Goal: Task Accomplishment & Management: Use online tool/utility

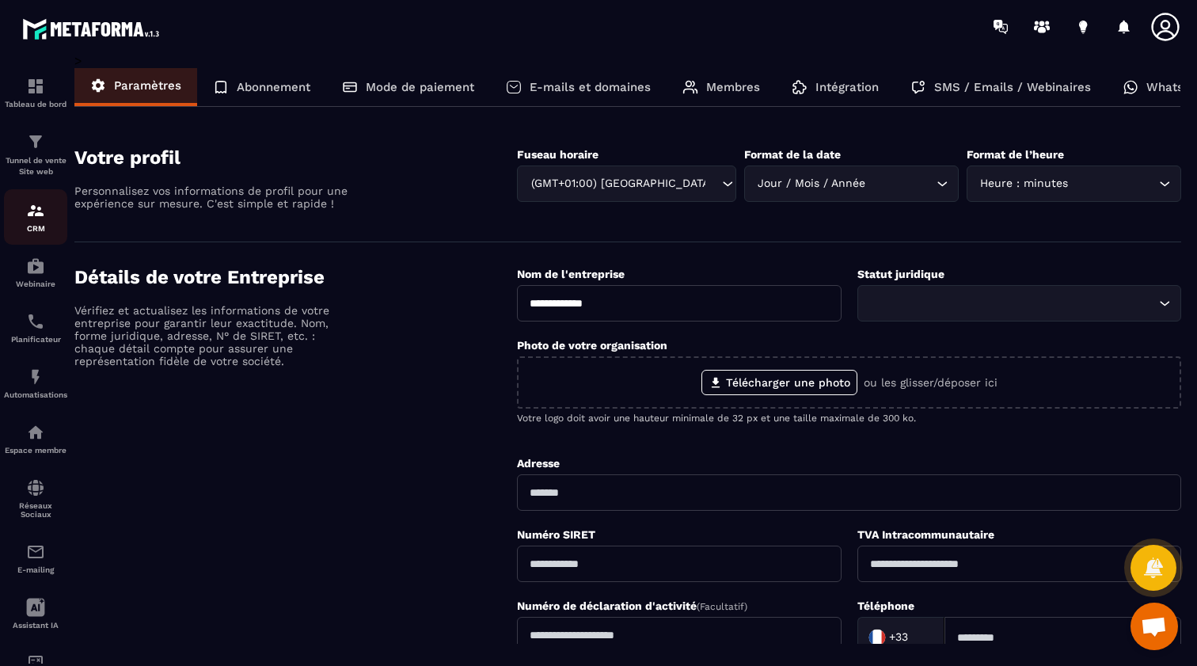
click at [39, 227] on p "CRM" at bounding box center [35, 228] width 63 height 9
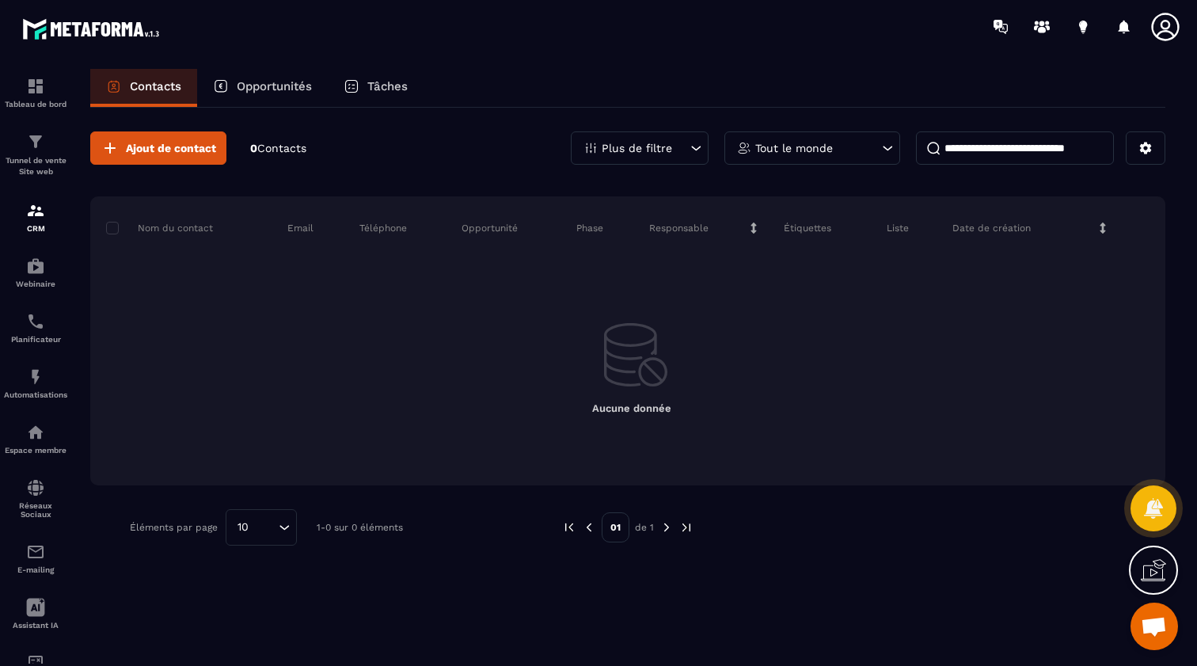
click at [284, 154] on p "0 Contacts" at bounding box center [278, 148] width 56 height 15
click at [284, 147] on span "Contacts" at bounding box center [281, 148] width 49 height 13
click at [257, 146] on div "Tableau de bord Tunnel de vente Site web CRM Webinaire Planificateur Automatisa…" at bounding box center [135, 358] width 270 height 611
click at [1140, 147] on icon at bounding box center [1146, 148] width 14 height 14
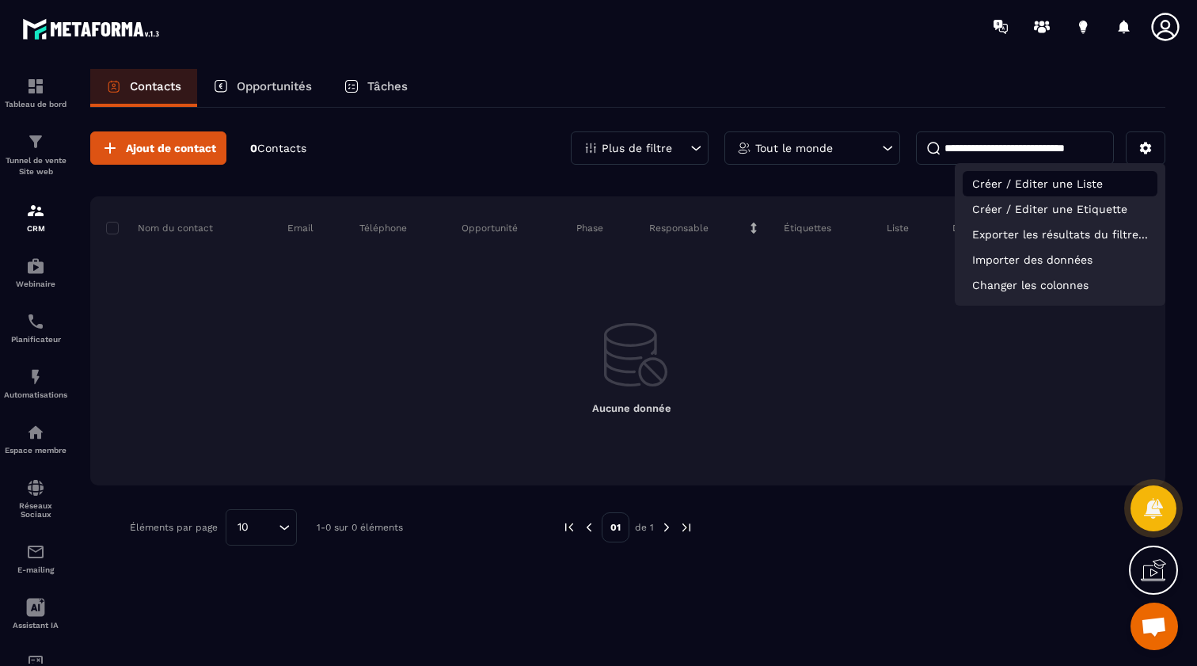
click at [1079, 184] on p "Créer / Editer une Liste" at bounding box center [1060, 183] width 195 height 25
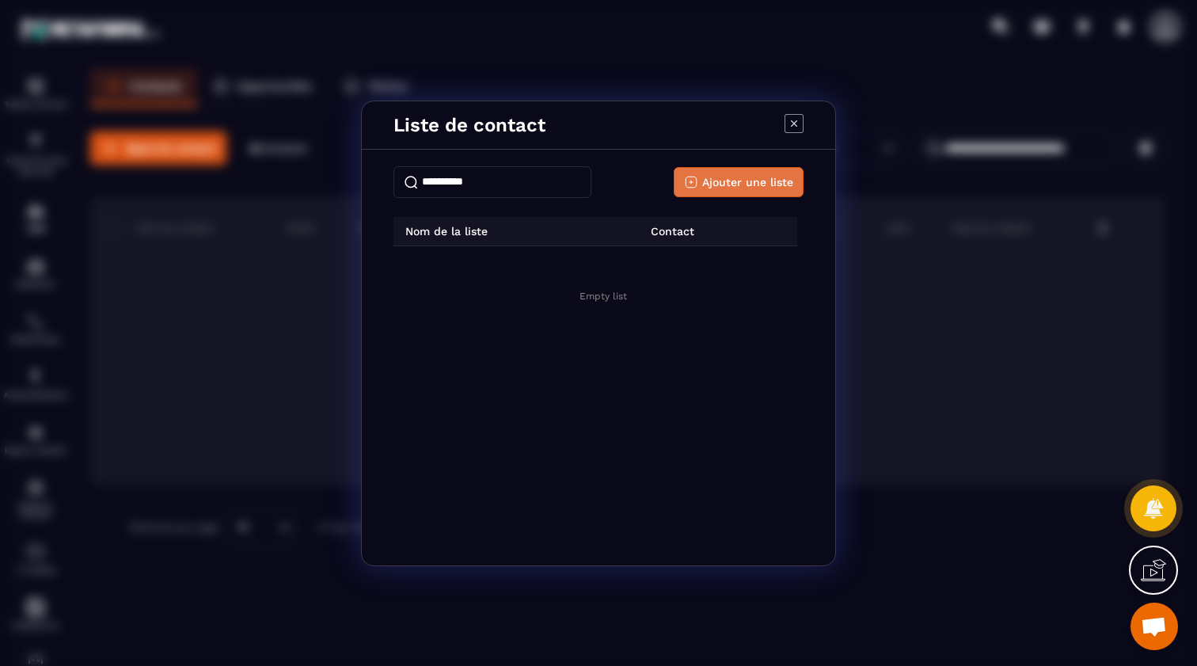
click at [718, 183] on span "Ajouter une liste" at bounding box center [747, 182] width 91 height 16
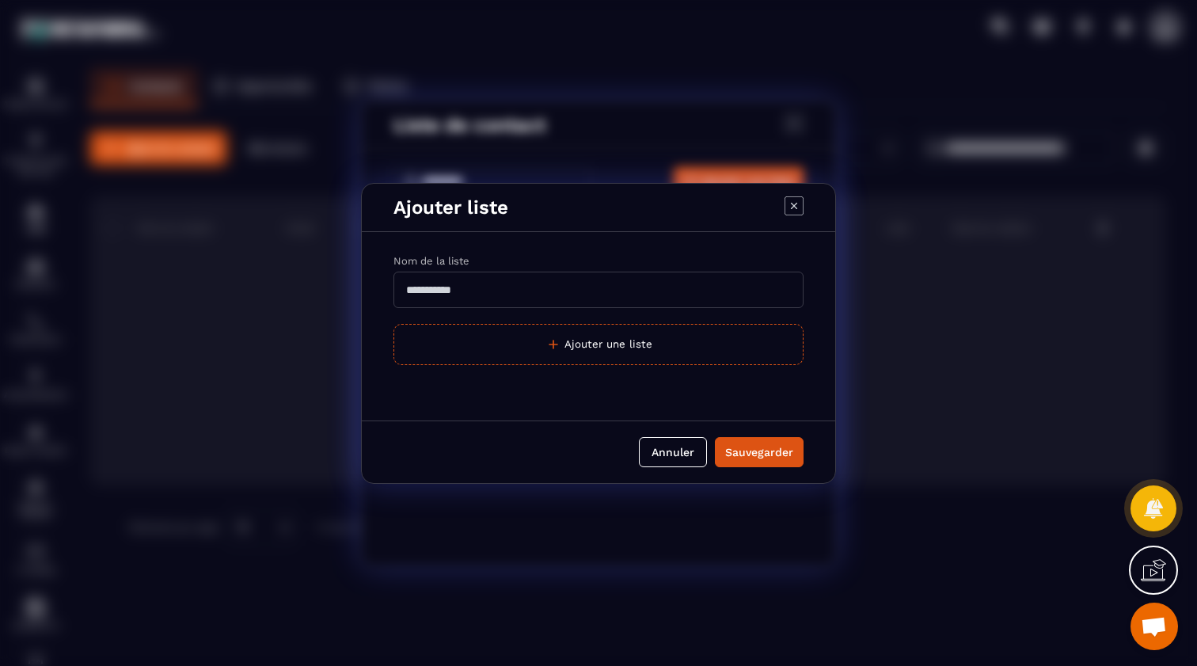
click at [512, 306] on input "Modal window" at bounding box center [599, 290] width 410 height 36
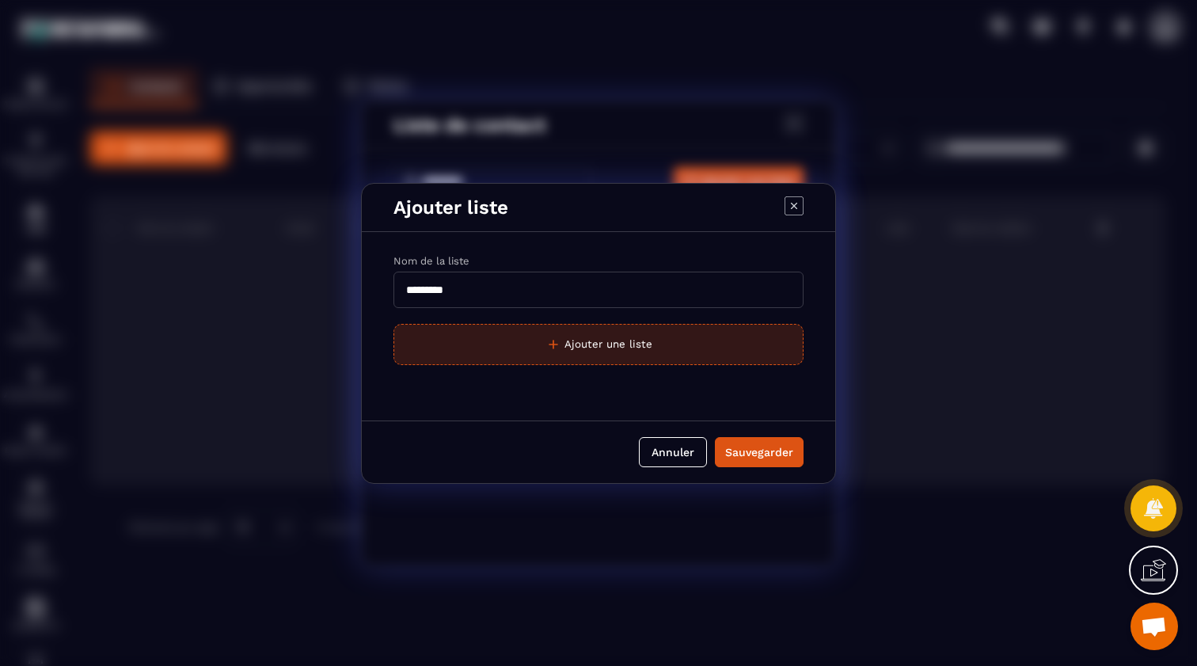
type input "*********"
click at [695, 345] on button "Ajouter une liste" at bounding box center [599, 344] width 410 height 41
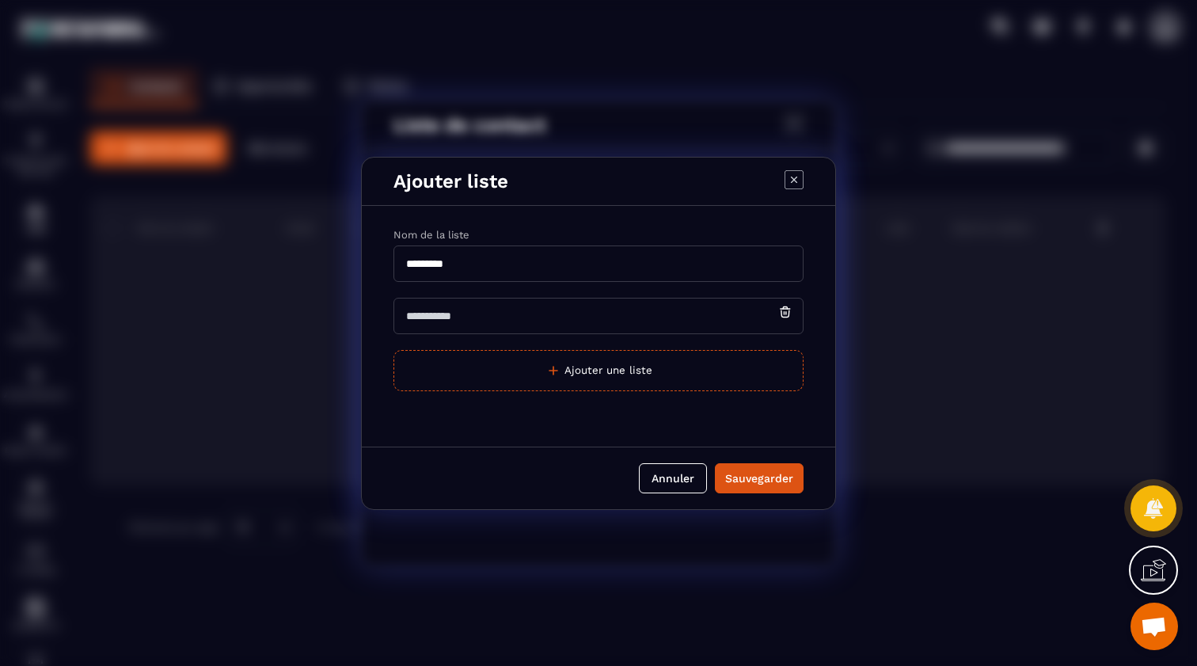
click at [580, 324] on input "Modal window" at bounding box center [599, 316] width 410 height 36
type input "*******"
click at [733, 478] on div "Sauvegarder" at bounding box center [759, 478] width 68 height 16
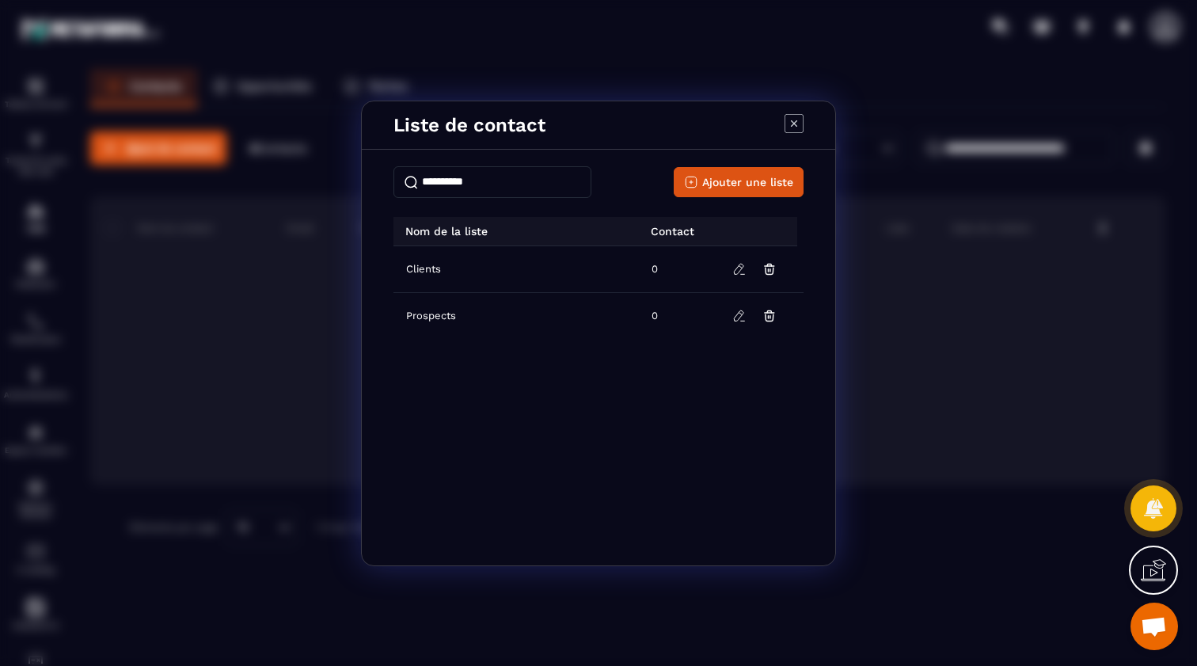
click at [794, 124] on icon "Modal window" at bounding box center [794, 123] width 6 height 6
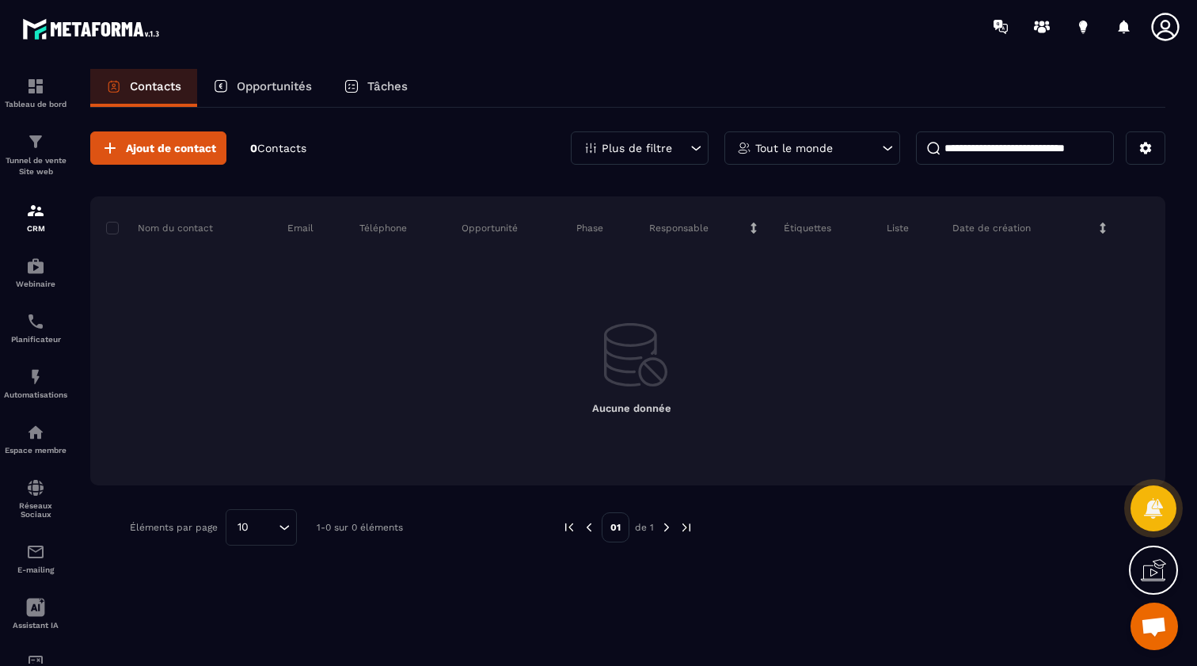
click at [268, 81] on p "Opportunités" at bounding box center [274, 86] width 75 height 14
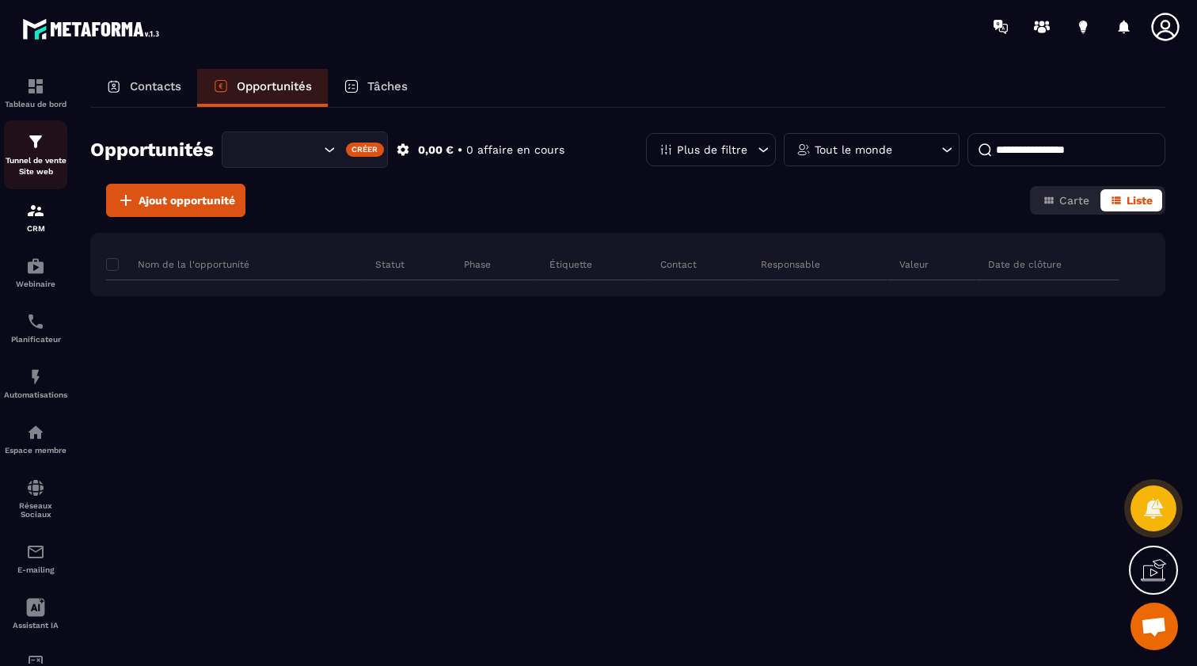
click at [35, 153] on div "Tunnel de vente Site web" at bounding box center [35, 154] width 63 height 45
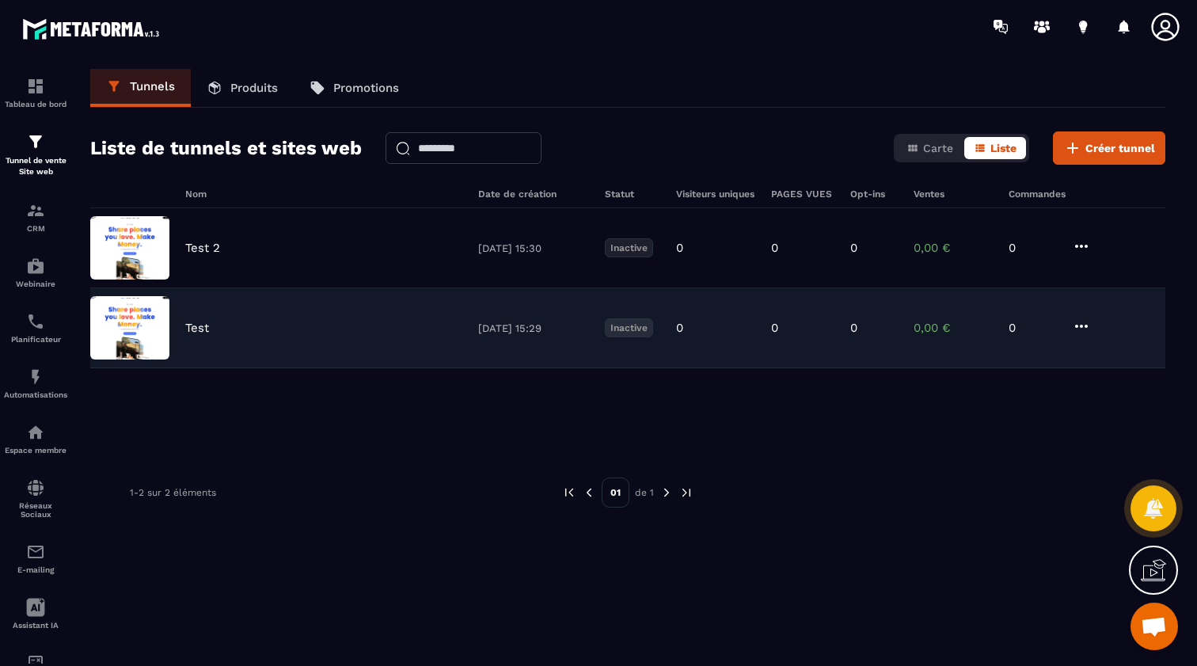
click at [131, 343] on img at bounding box center [129, 327] width 79 height 63
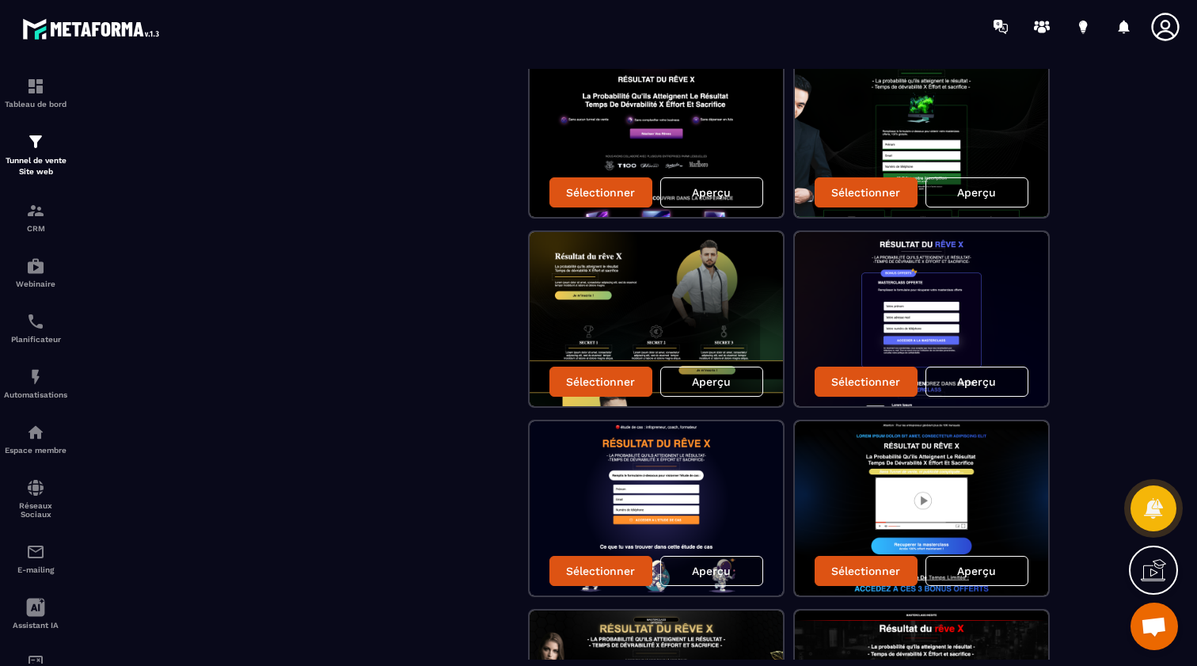
scroll to position [1552, 0]
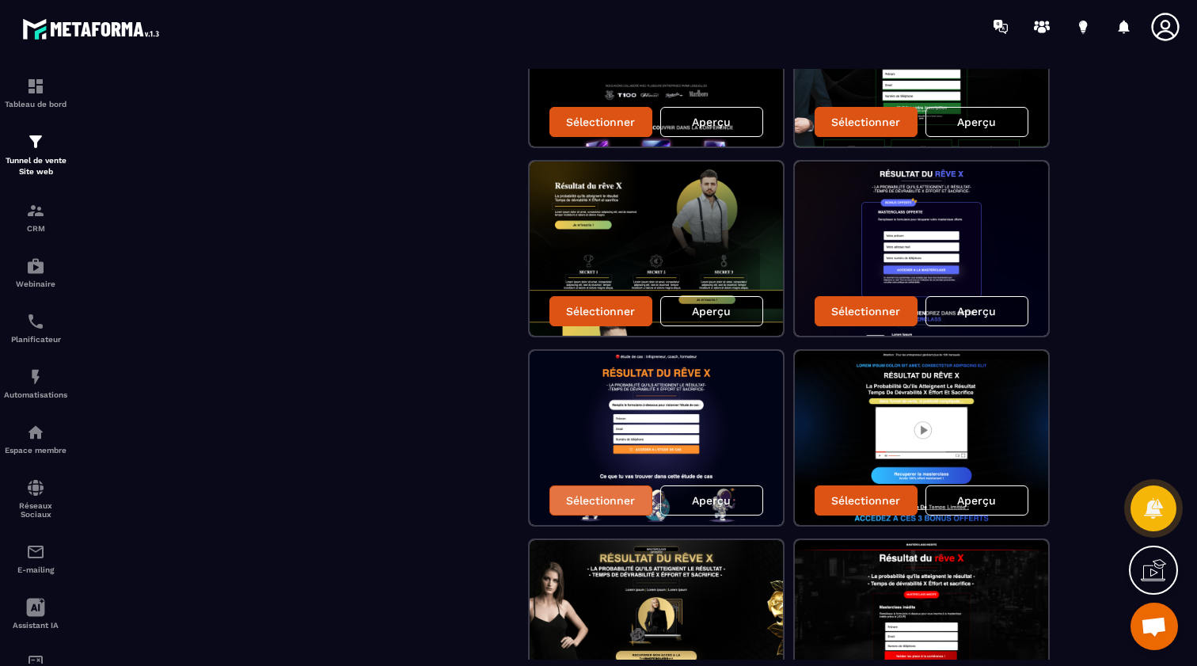
click at [617, 498] on p "Sélectionner" at bounding box center [600, 500] width 69 height 13
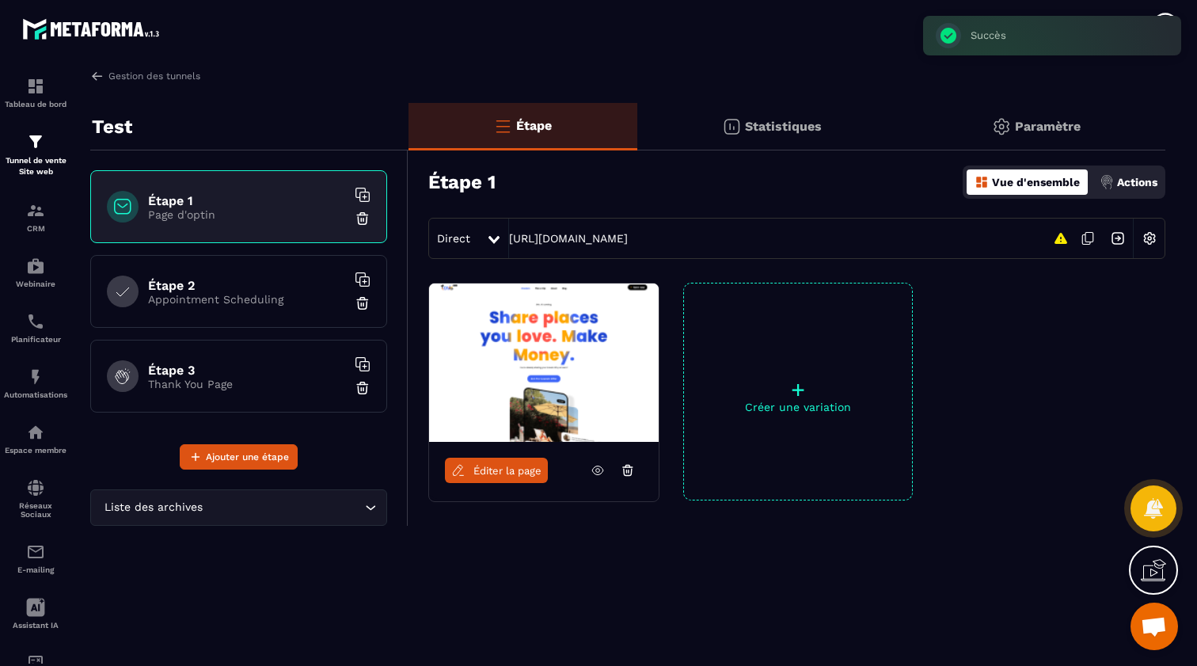
click at [497, 474] on span "Éditer la page" at bounding box center [508, 471] width 68 height 12
